Goal: Submit feedback/report problem

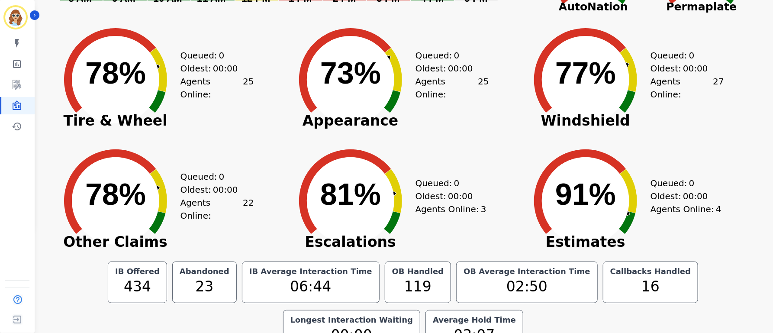
scroll to position [126, 0]
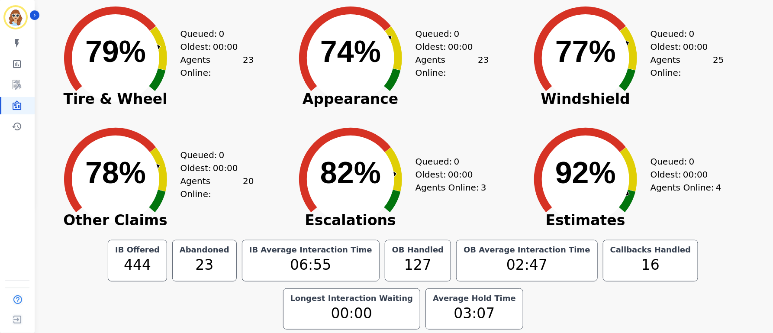
click at [638, 297] on div "IB Offered 444 Abandoned 23 IB Average Interaction Time 06:55 OB Handled 127 OB…" at bounding box center [403, 285] width 697 height 90
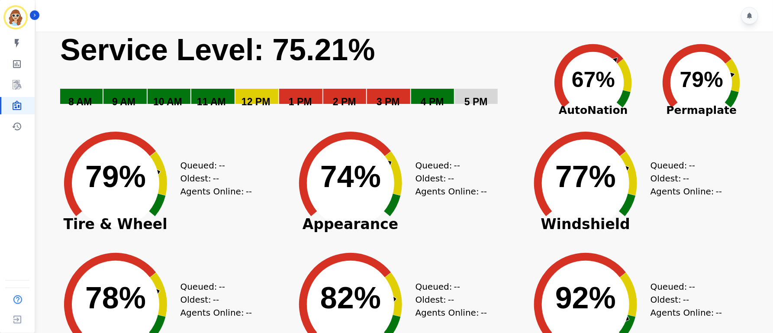
scroll to position [0, 0]
